Goal: Information Seeking & Learning: Learn about a topic

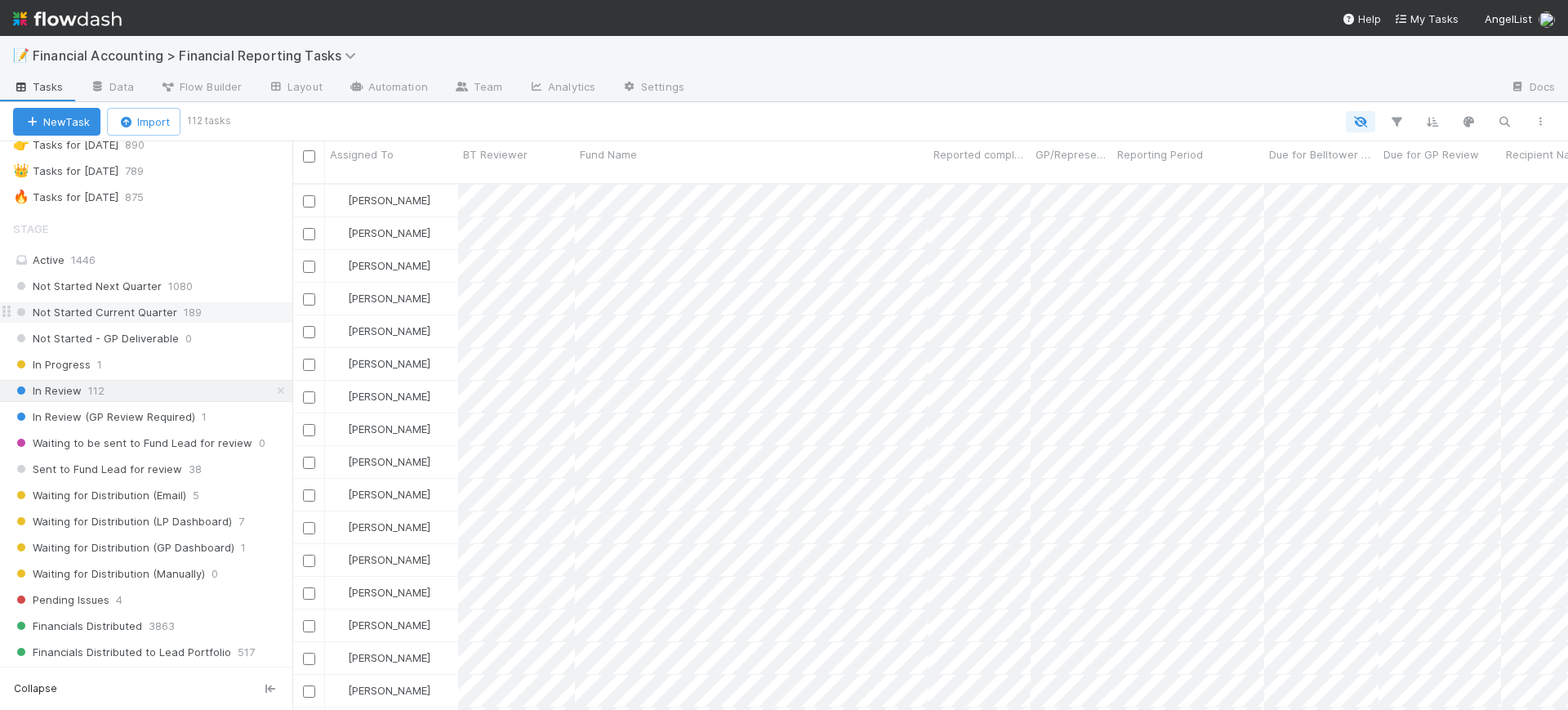
scroll to position [94, 0]
click at [200, 315] on div "Not Started Current Quarter 189" at bounding box center [153, 318] width 279 height 20
click at [1394, 120] on icon "button" at bounding box center [1396, 121] width 16 height 14
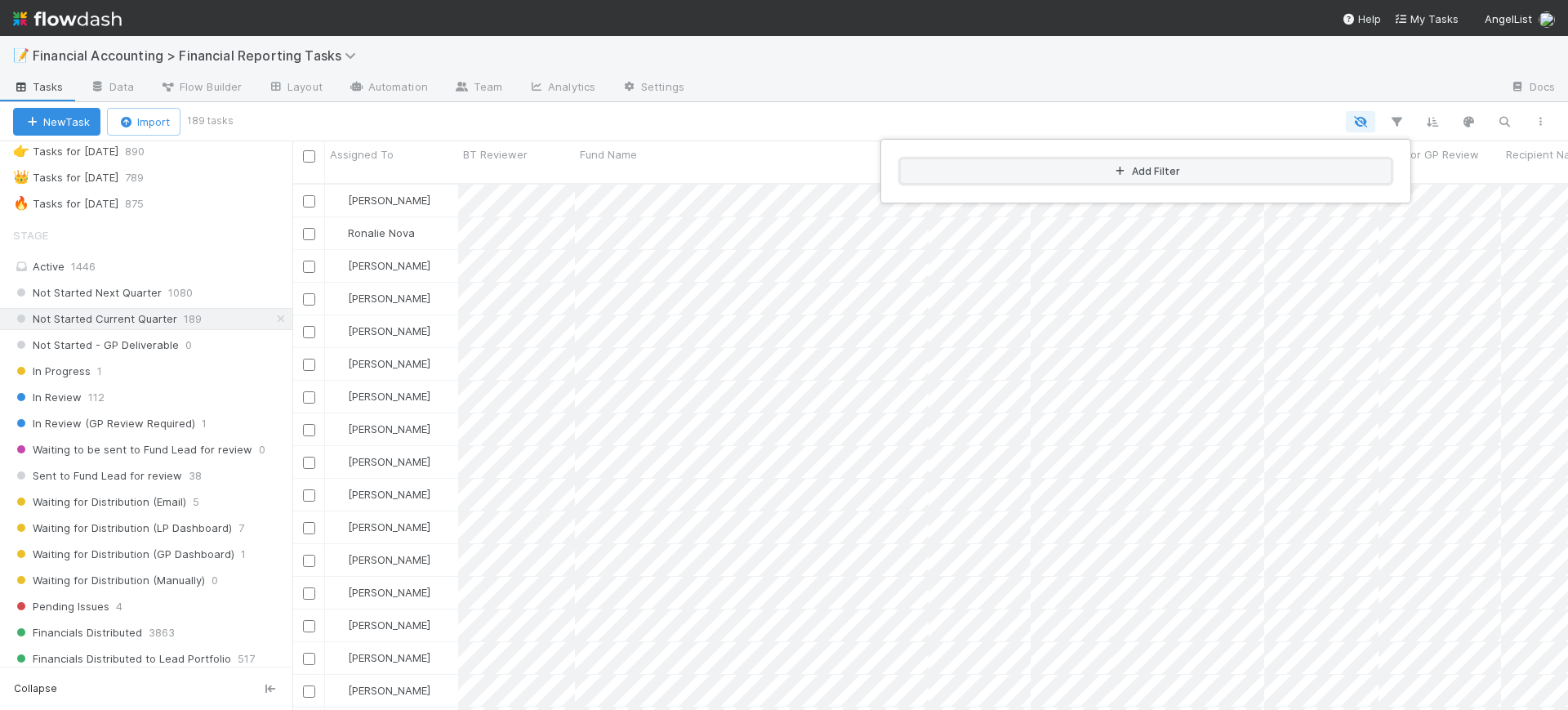
click at [1225, 169] on button "Add Filter" at bounding box center [1145, 171] width 490 height 24
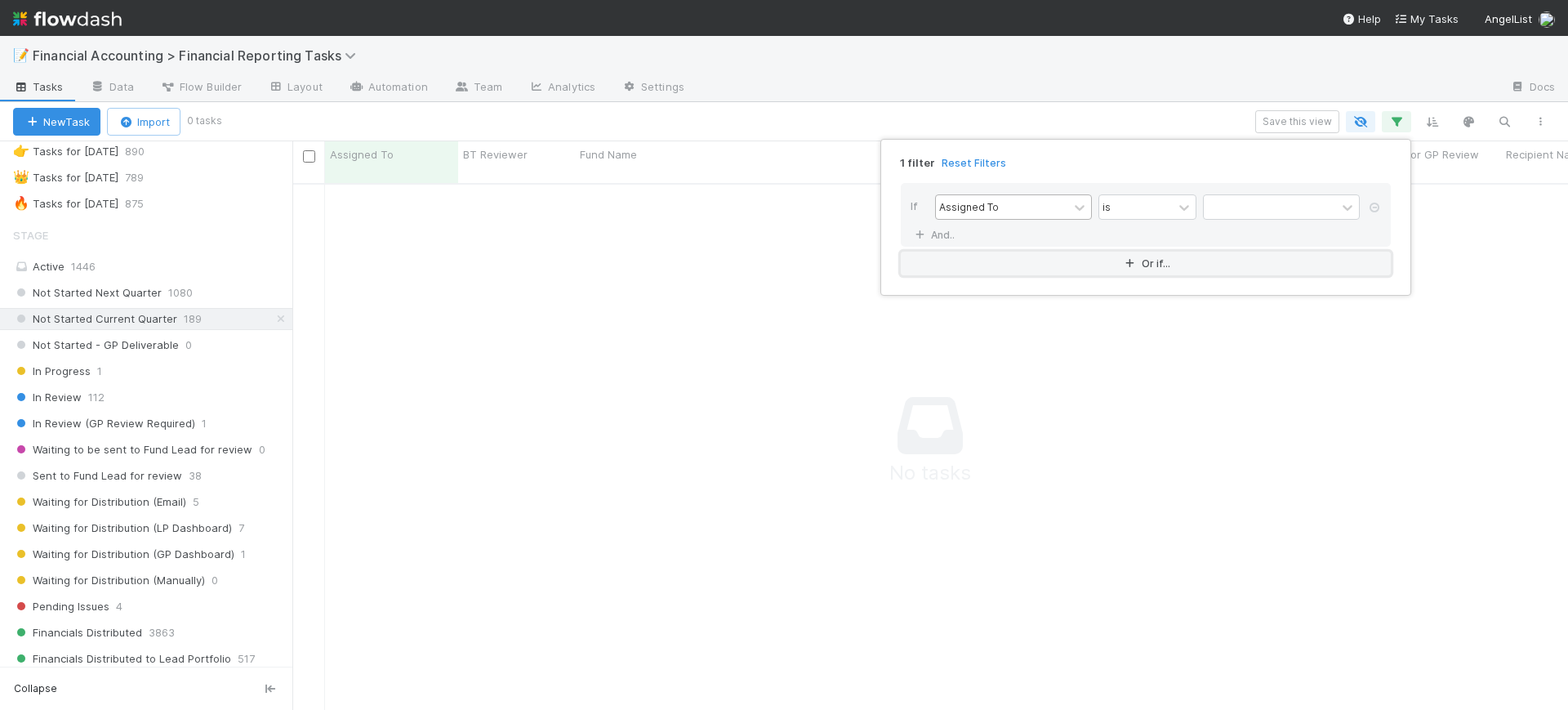
scroll to position [509, 1245]
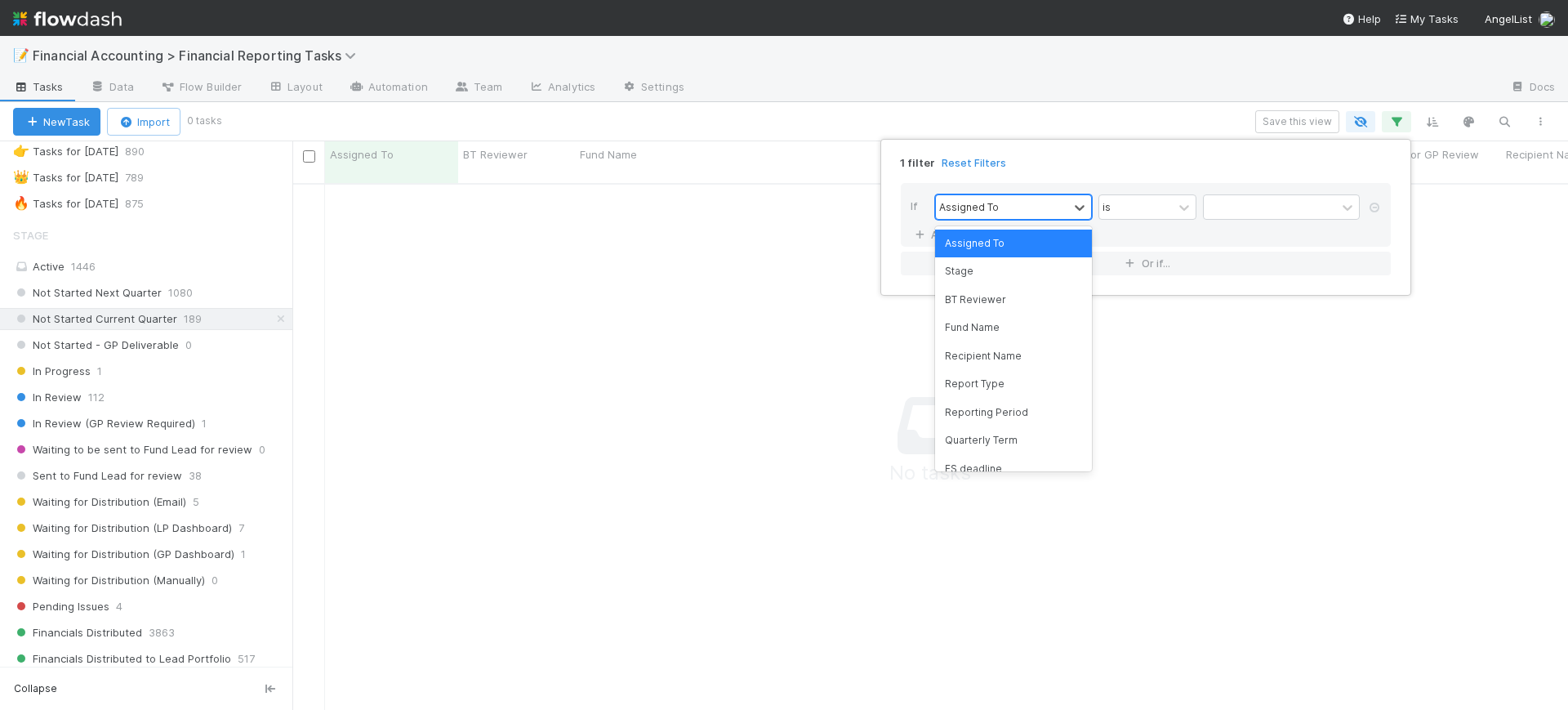
click at [1025, 211] on div "Assigned To" at bounding box center [1001, 207] width 132 height 24
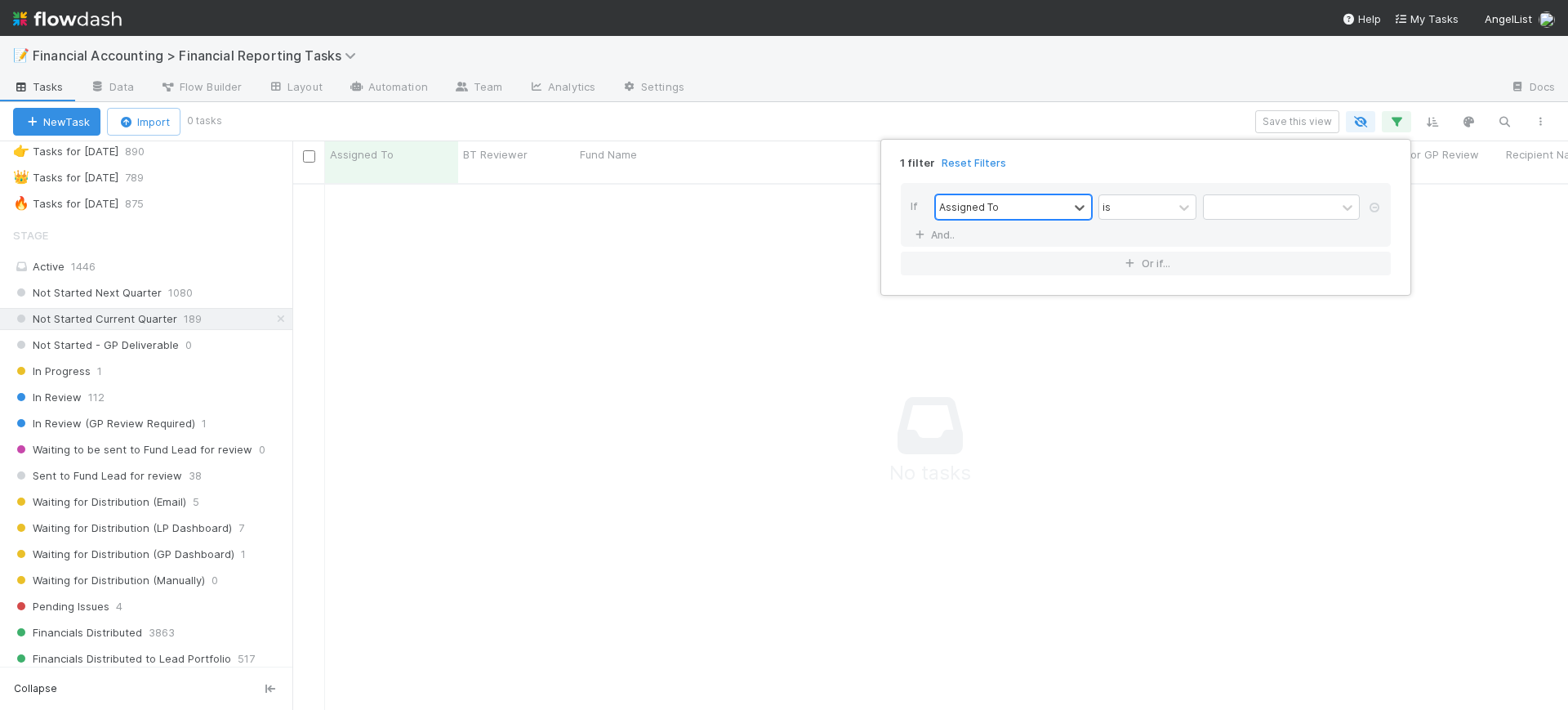
click at [1025, 211] on div "Assigned To" at bounding box center [1001, 207] width 132 height 24
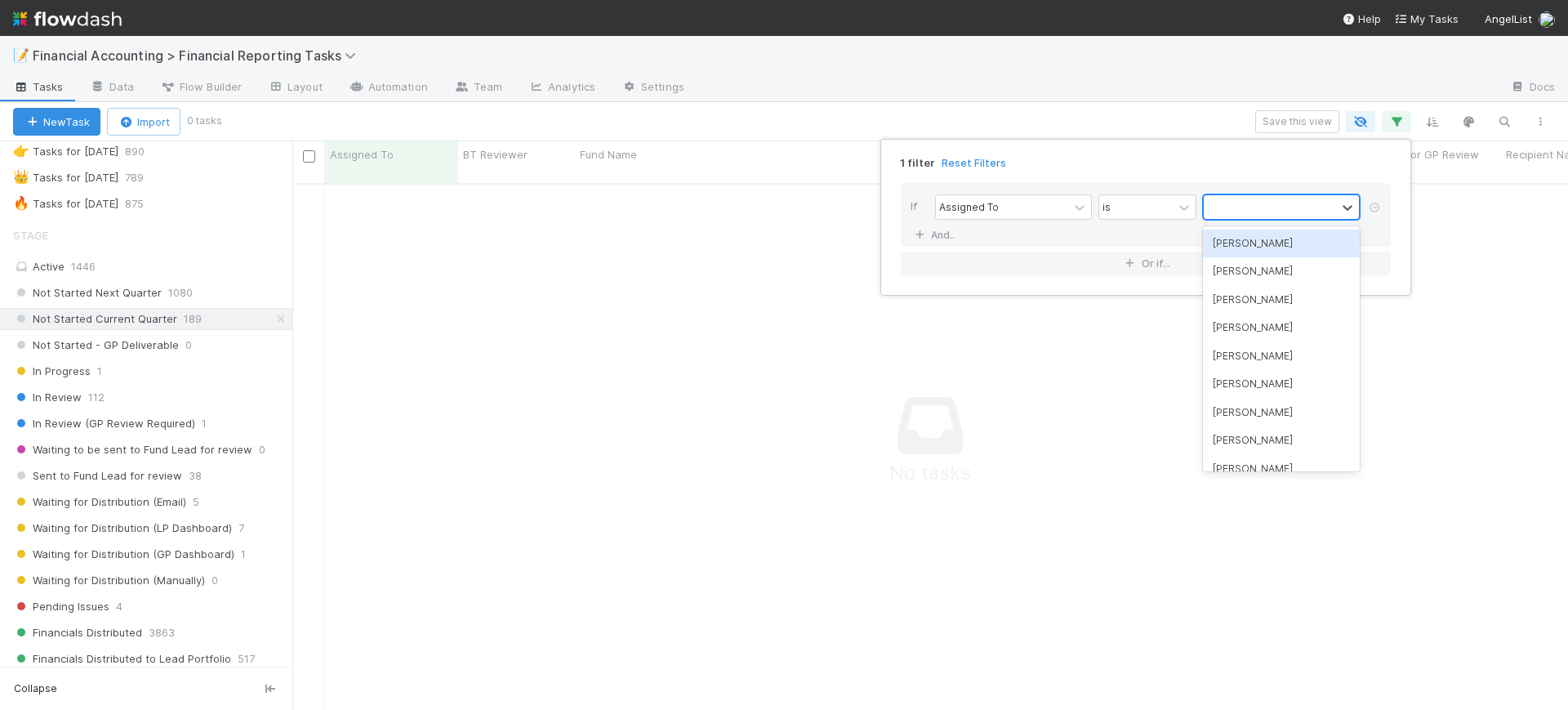
click at [1225, 203] on div at bounding box center [1269, 207] width 132 height 24
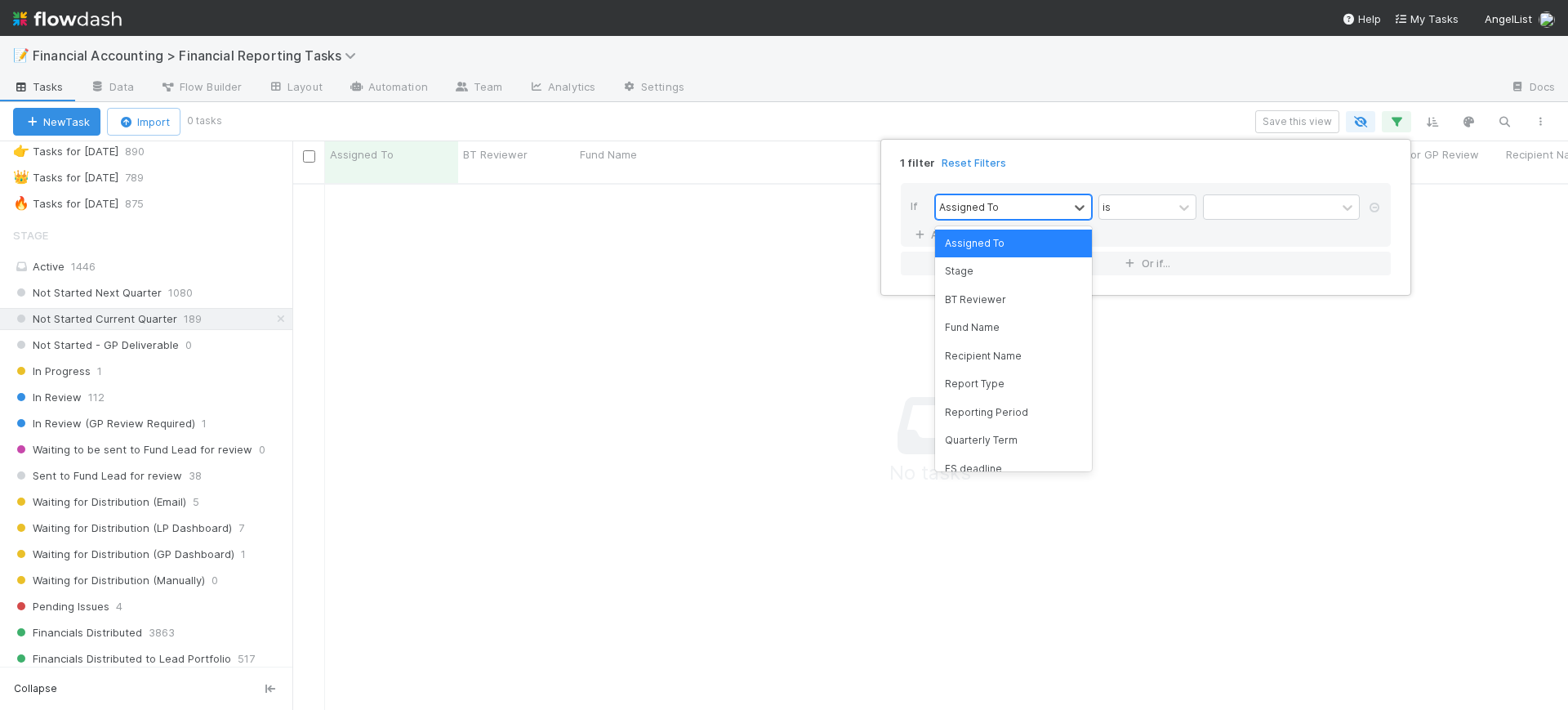
click at [994, 215] on div "Assigned To" at bounding box center [1001, 207] width 132 height 24
click at [1004, 339] on div "Fund Name" at bounding box center [1013, 327] width 157 height 28
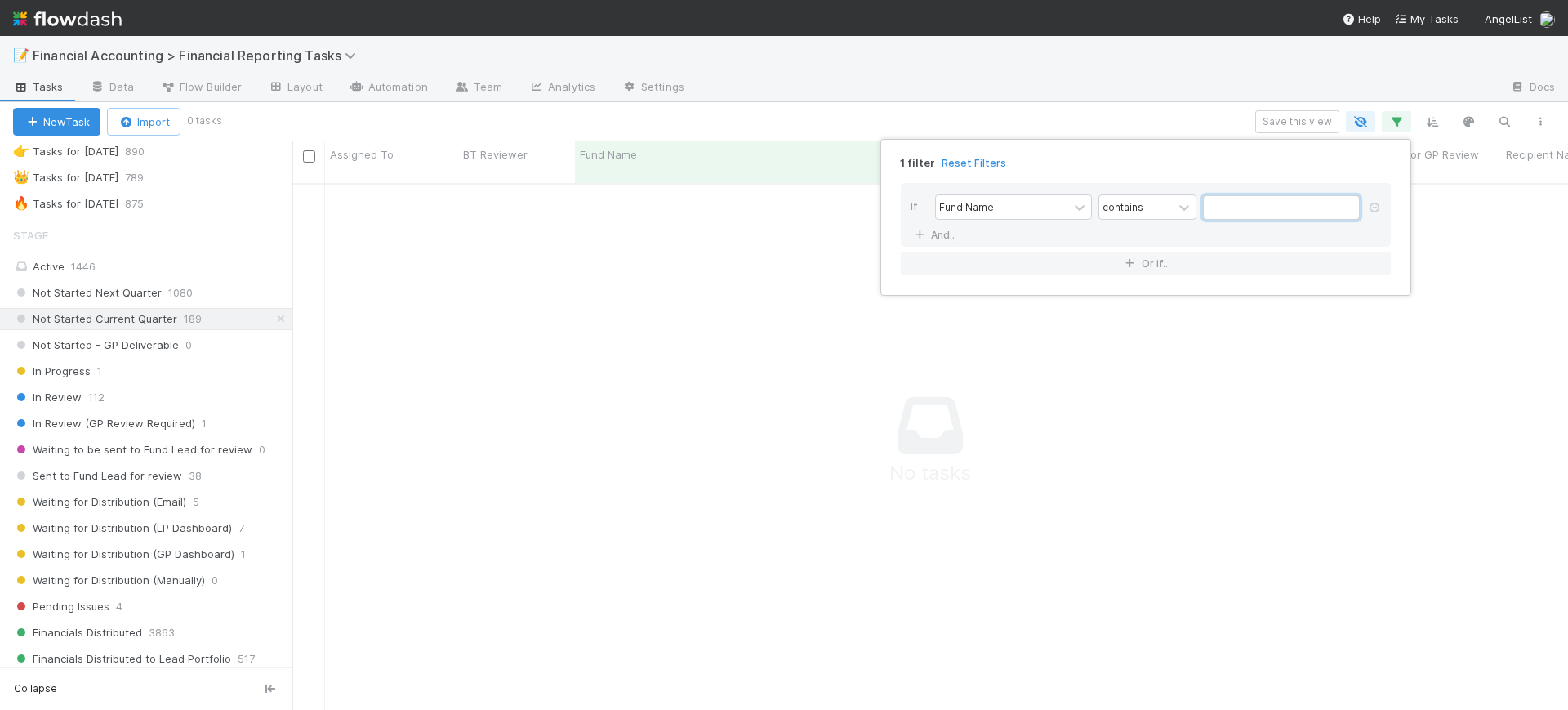
click at [1235, 208] on input "text" at bounding box center [1281, 207] width 157 height 24
type input "awesome"
click at [366, 297] on div "1 filter Reset Filters If Fund Name contains awesome And.. Or if..." at bounding box center [784, 355] width 1568 height 710
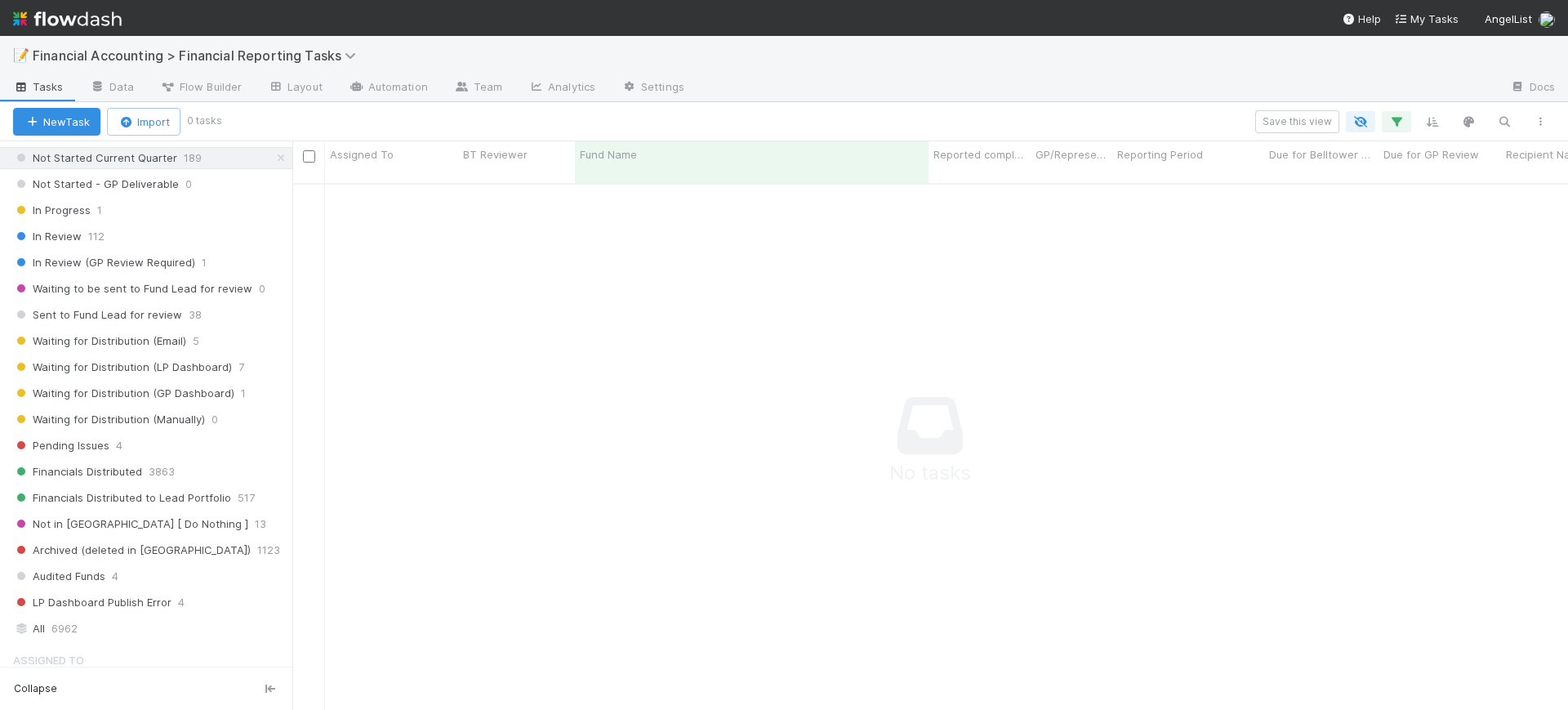
scroll to position [281, 0]
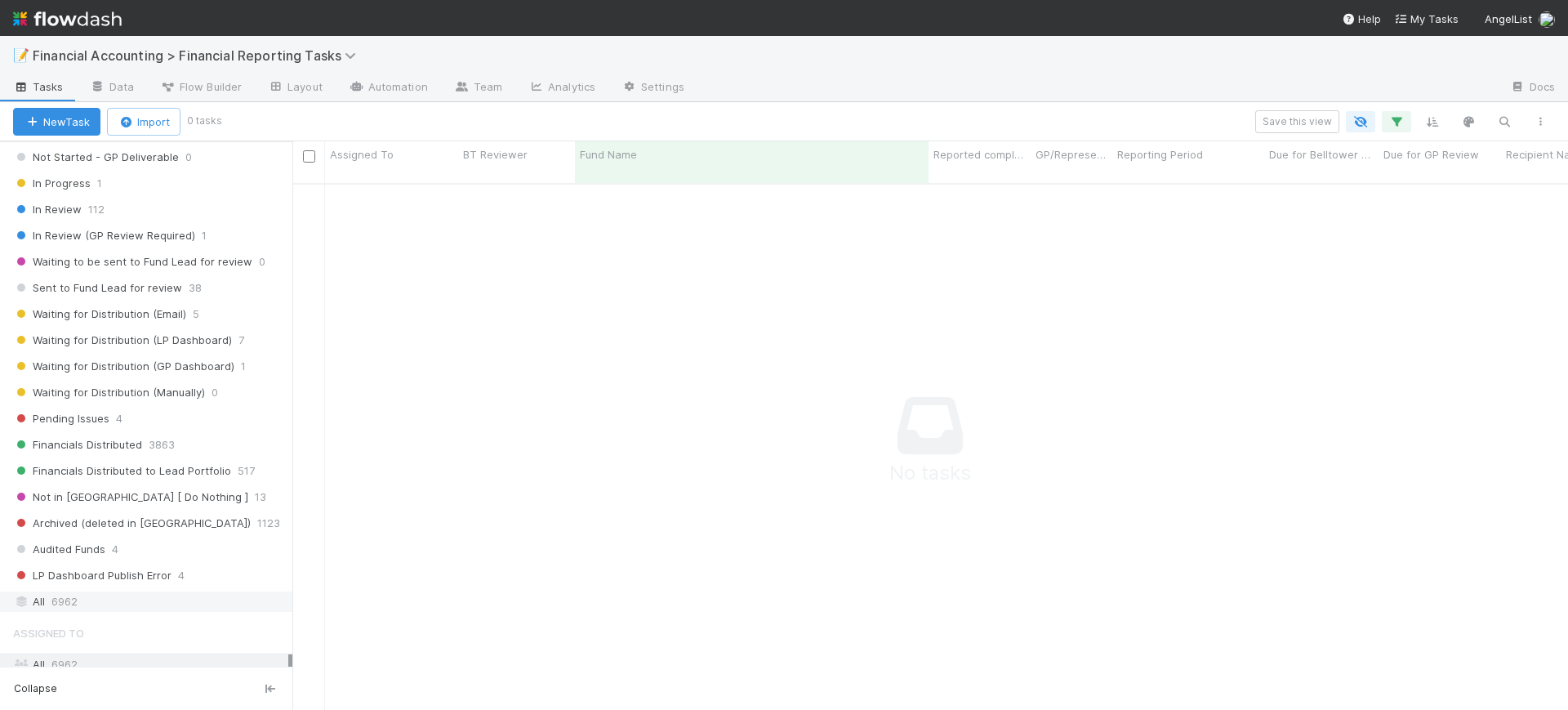
click at [109, 602] on div "All 6962" at bounding box center [151, 602] width 275 height 20
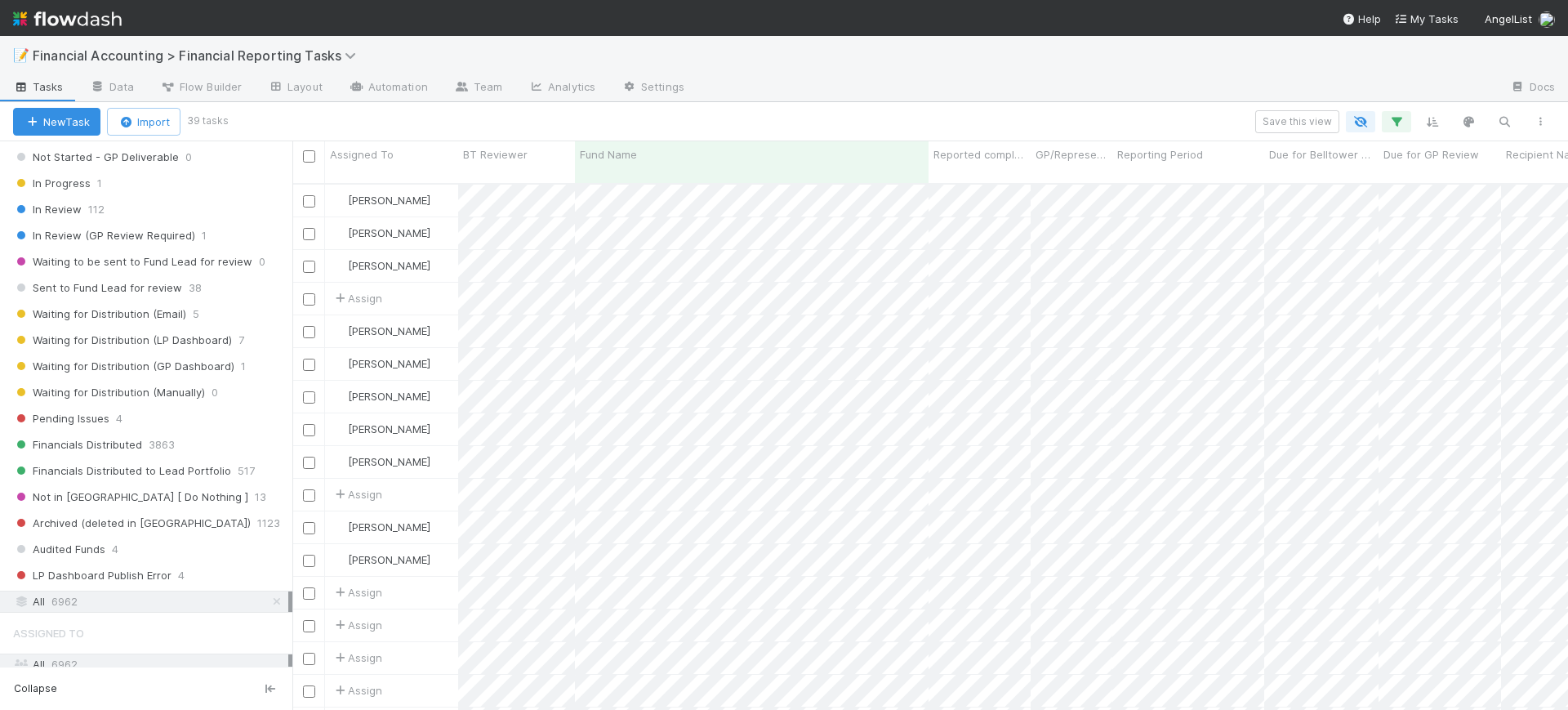
scroll to position [524, 1260]
click at [1400, 116] on icon "button" at bounding box center [1396, 121] width 16 height 14
click at [925, 230] on icon at bounding box center [919, 235] width 16 height 10
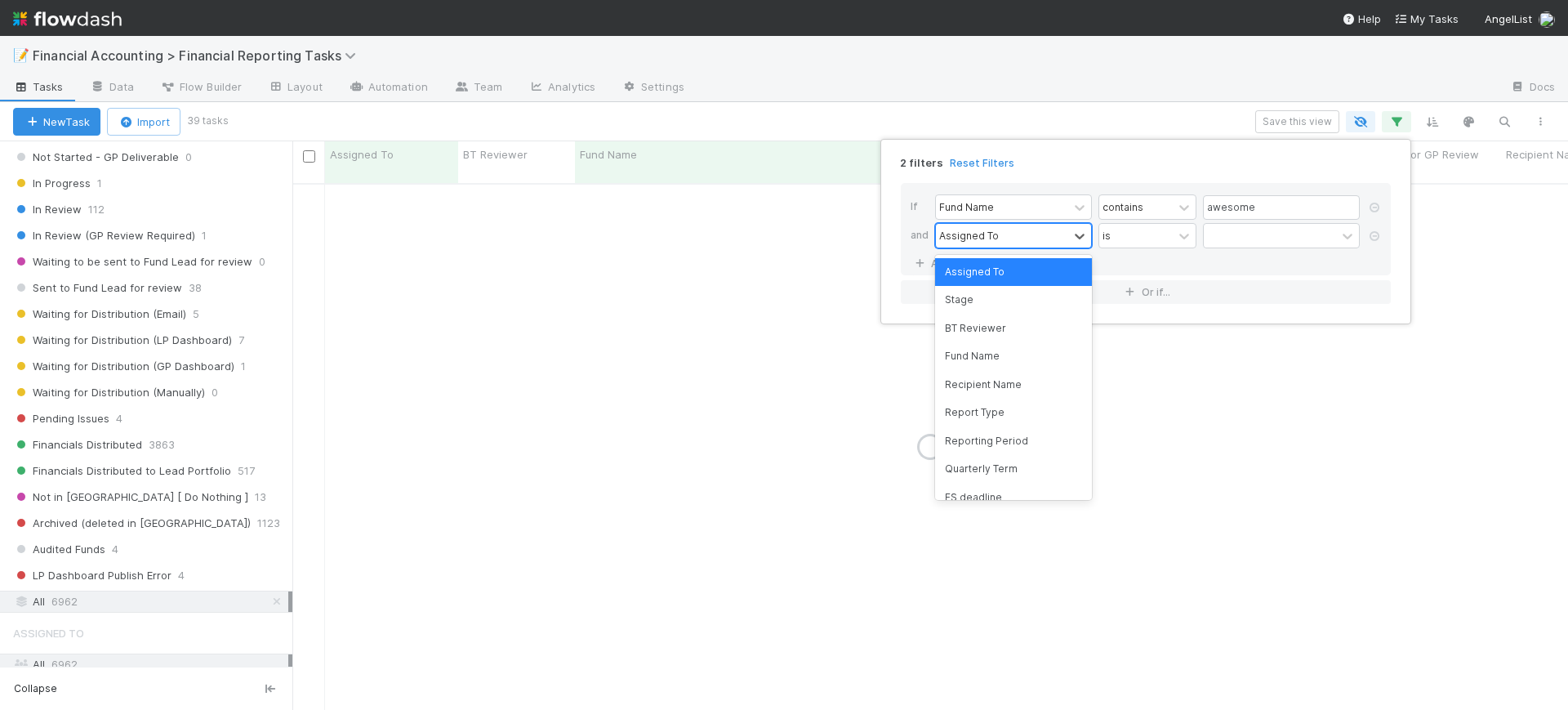
click at [990, 231] on div "Assigned To" at bounding box center [968, 234] width 60 height 14
click at [1039, 433] on div "Reporting Period" at bounding box center [1013, 440] width 157 height 28
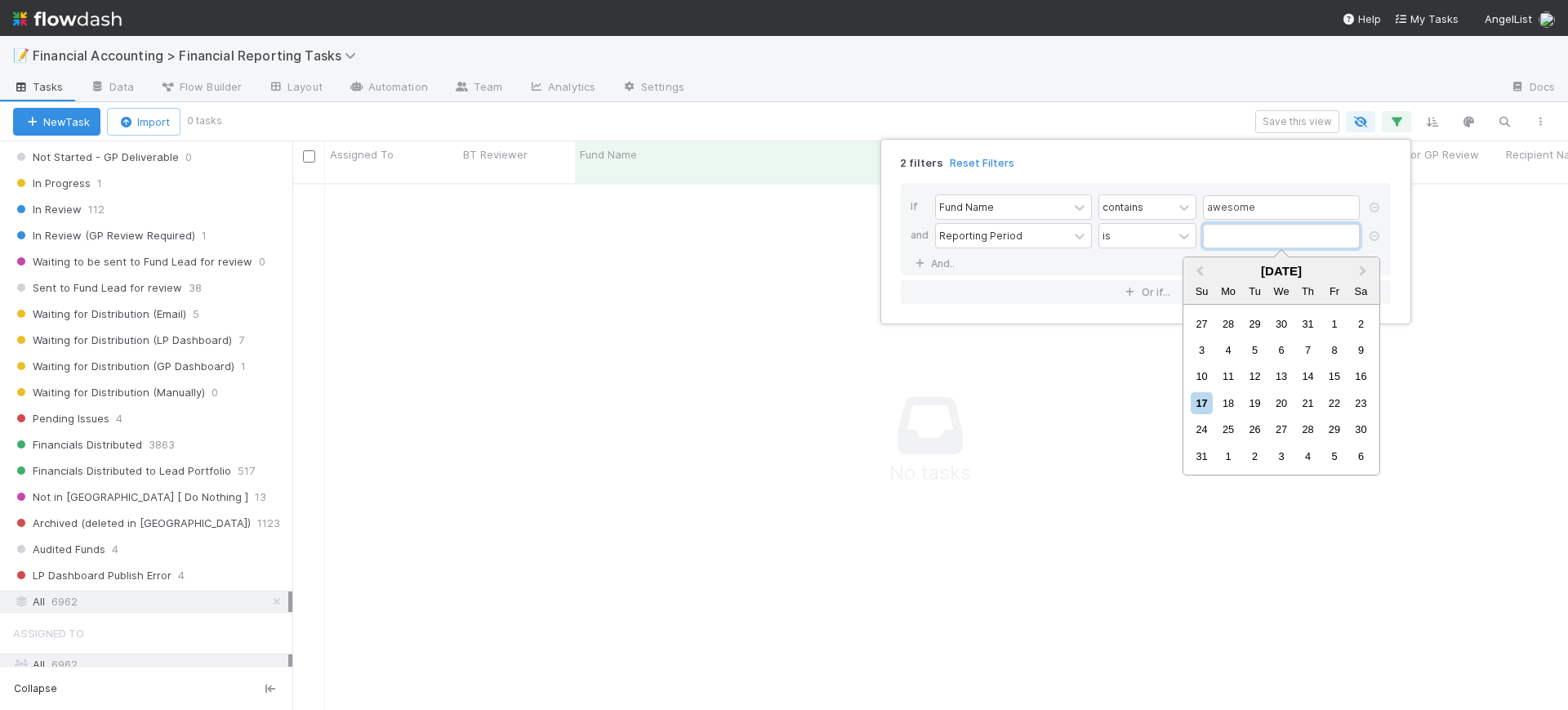
click at [1240, 233] on input "text" at bounding box center [1281, 235] width 157 height 24
click at [1199, 267] on span "Previous Month" at bounding box center [1199, 271] width 0 height 18
click at [1230, 423] on div "30" at bounding box center [1229, 429] width 22 height 22
type input "[DATE]"
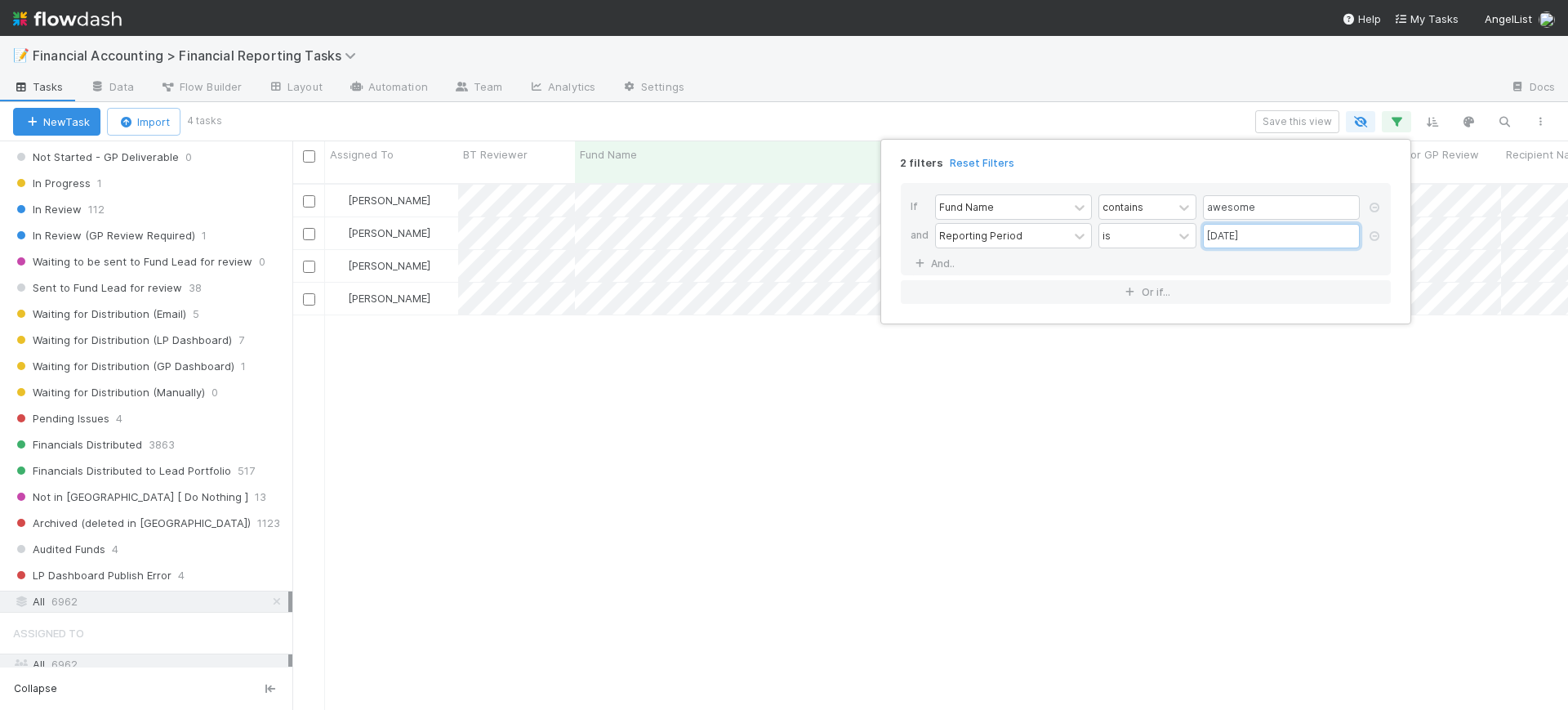
scroll to position [524, 1260]
click at [697, 363] on div "2 filters Reset Filters If Fund Name contains awesome and Reporting Period is […" at bounding box center [784, 355] width 1568 height 710
drag, startPoint x: 459, startPoint y: 392, endPoint x: 426, endPoint y: 568, distance: 179.1
click at [426, 568] on div "[PERSON_NAME] In Review [DATE] 3:07:51 AM [DATE] 1:50:06 PM 0 0 0 0 [PERSON_NAM…" at bounding box center [930, 455] width 1276 height 539
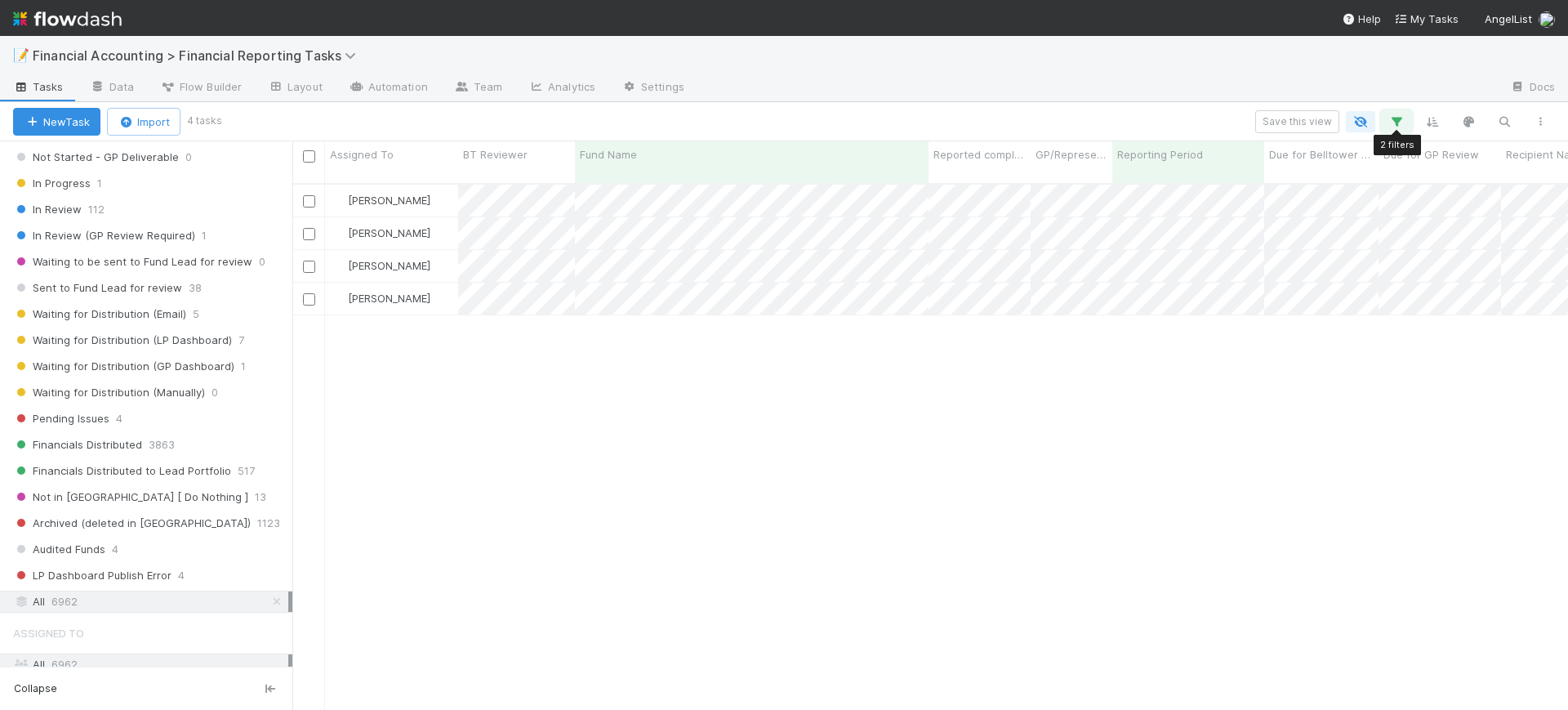
click at [1397, 114] on icon "button" at bounding box center [1396, 121] width 16 height 14
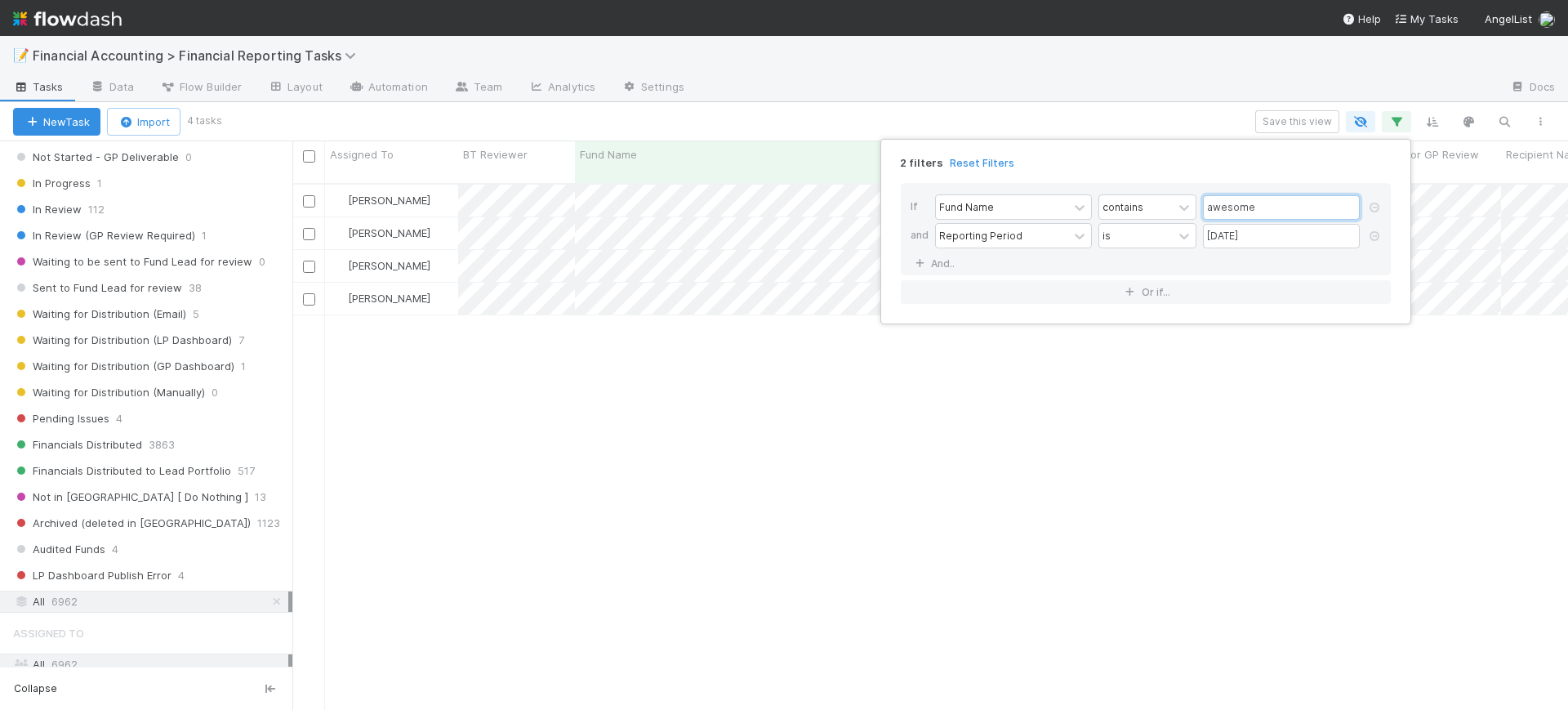
drag, startPoint x: 1278, startPoint y: 204, endPoint x: 1161, endPoint y: 191, distance: 117.7
click at [1161, 191] on div "If Fund Name contains awesome and Reporting Period is [DATE] And.." at bounding box center [1145, 229] width 490 height 92
type input "backend"
click at [571, 331] on div "2 filters Reset Filters If Fund Name contains backend and Reporting Period is […" at bounding box center [784, 355] width 1568 height 710
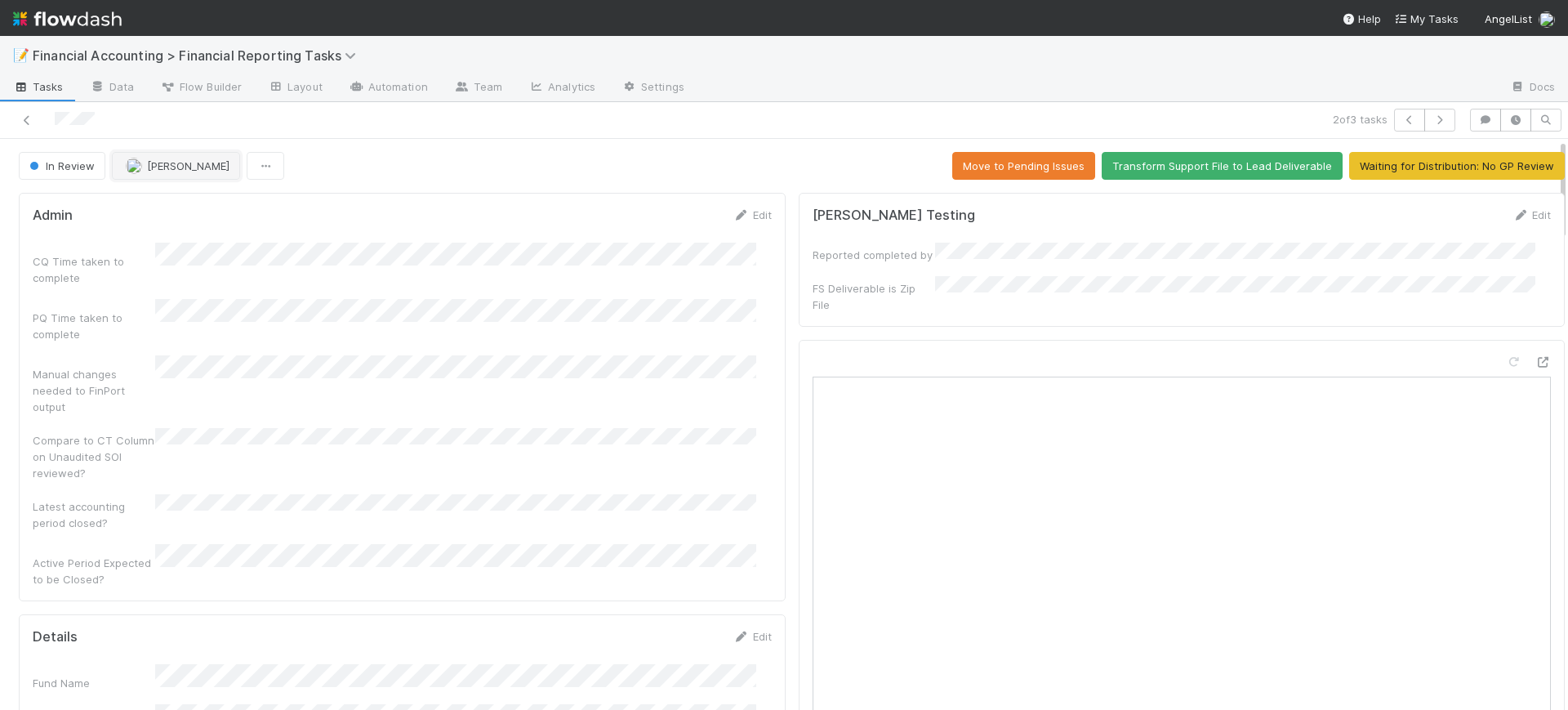
click at [186, 158] on button "[PERSON_NAME]" at bounding box center [176, 166] width 128 height 28
click at [175, 204] on span "[PERSON_NAME] you" at bounding box center [188, 207] width 107 height 13
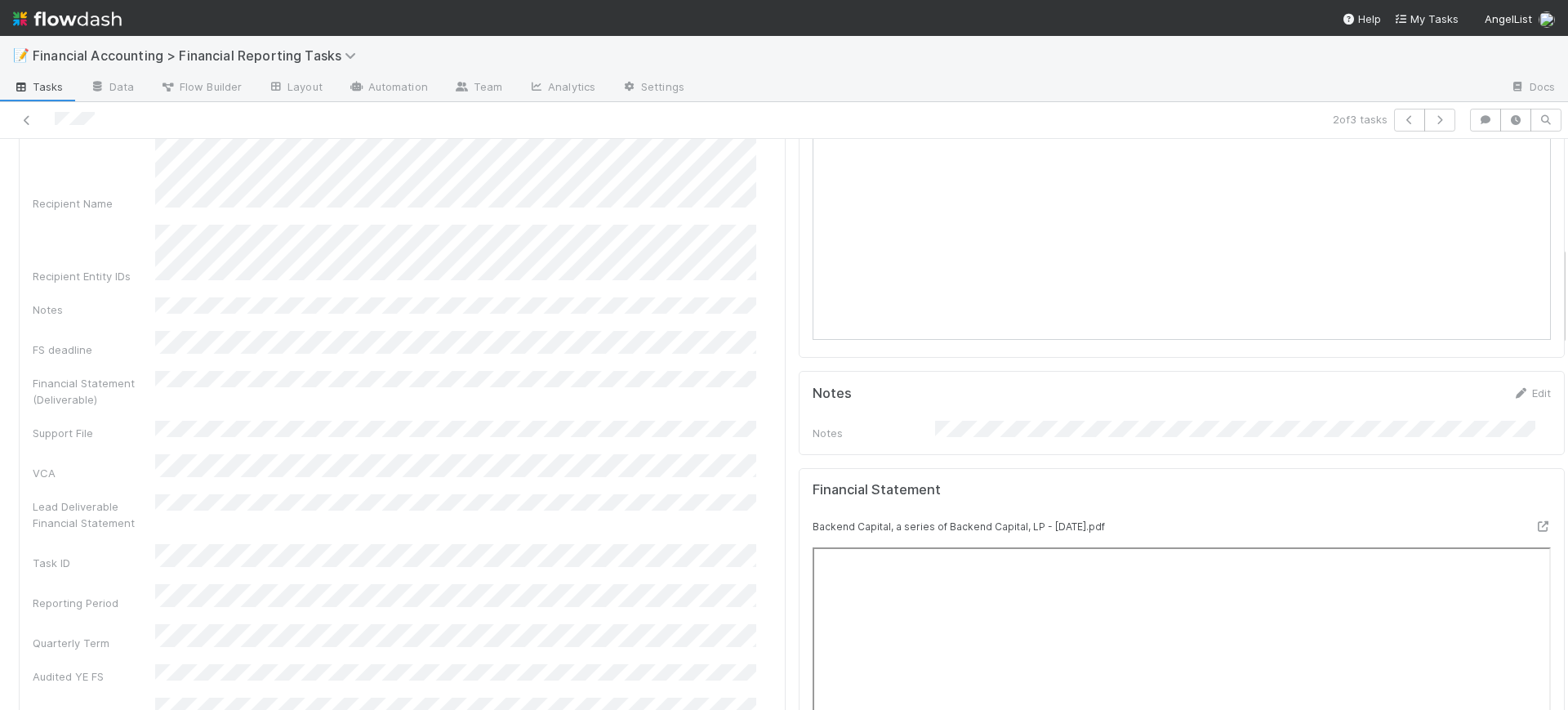
scroll to position [613, 0]
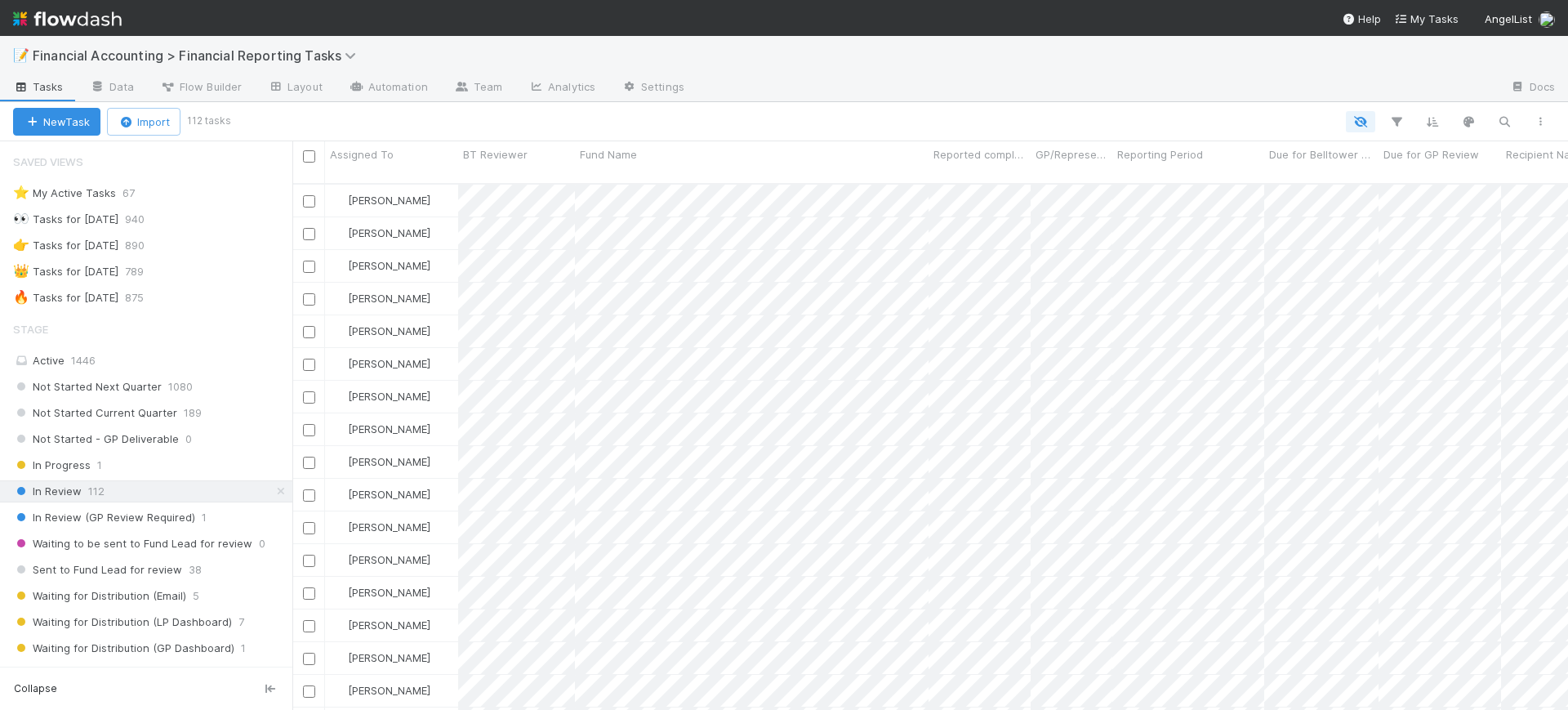
scroll to position [524, 1260]
